Goal: Task Accomplishment & Management: Use online tool/utility

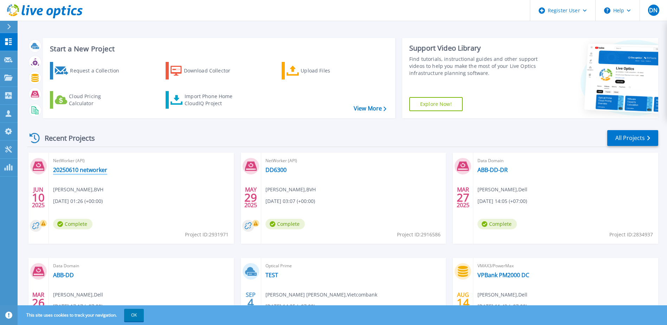
click at [100, 169] on link "20250610 networker" at bounding box center [80, 169] width 54 height 7
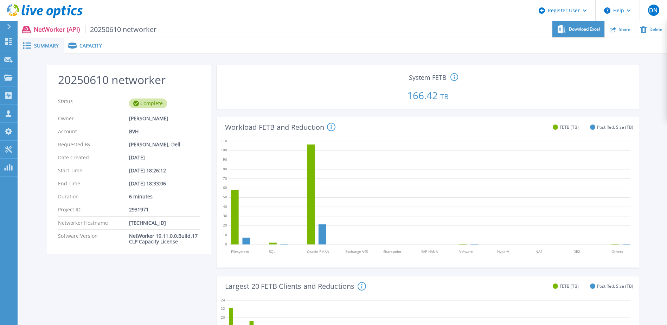
click at [578, 30] on span "Download Excel" at bounding box center [584, 29] width 31 height 4
click at [6, 45] on link "Dashboard Dashboard" at bounding box center [9, 42] width 18 height 18
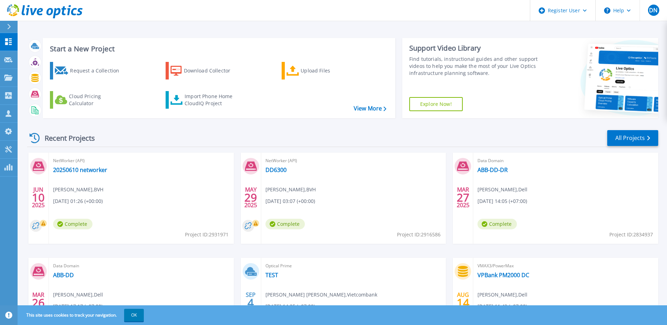
click at [521, 111] on div "Support Video Library Find tutorials, instructional guides and other support vi…" at bounding box center [470, 78] width 137 height 80
click at [98, 170] on link "20250610 networker" at bounding box center [80, 169] width 54 height 7
